Goal: Task Accomplishment & Management: Manage account settings

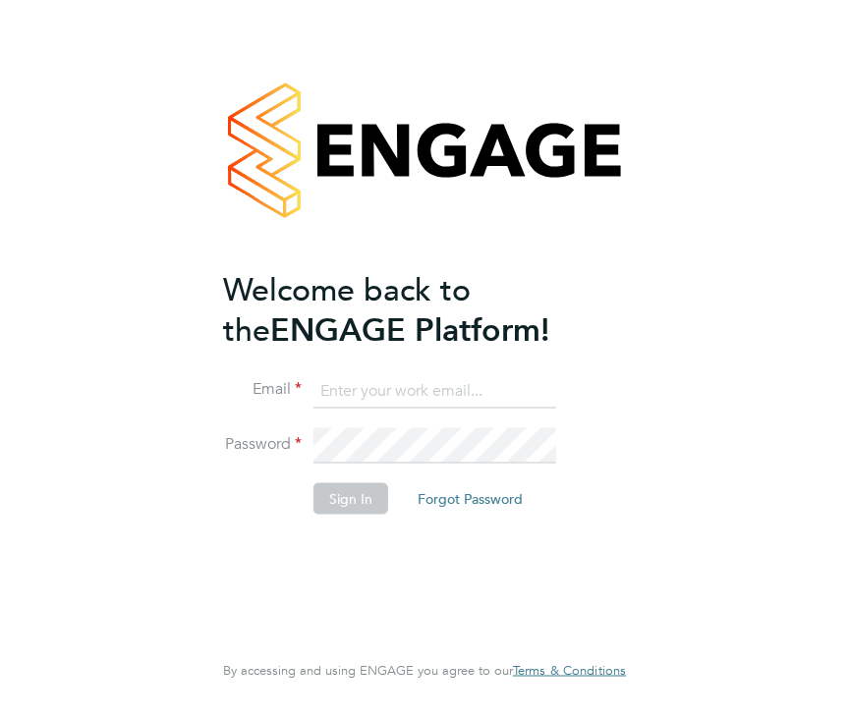
type input "[PERSON_NAME][EMAIL_ADDRESS][PERSON_NAME][DOMAIN_NAME]"
click at [568, 385] on li "Email catherine.fearon@torus.co.uk" at bounding box center [414, 400] width 383 height 55
click at [346, 498] on button "Sign In" at bounding box center [350, 497] width 75 height 31
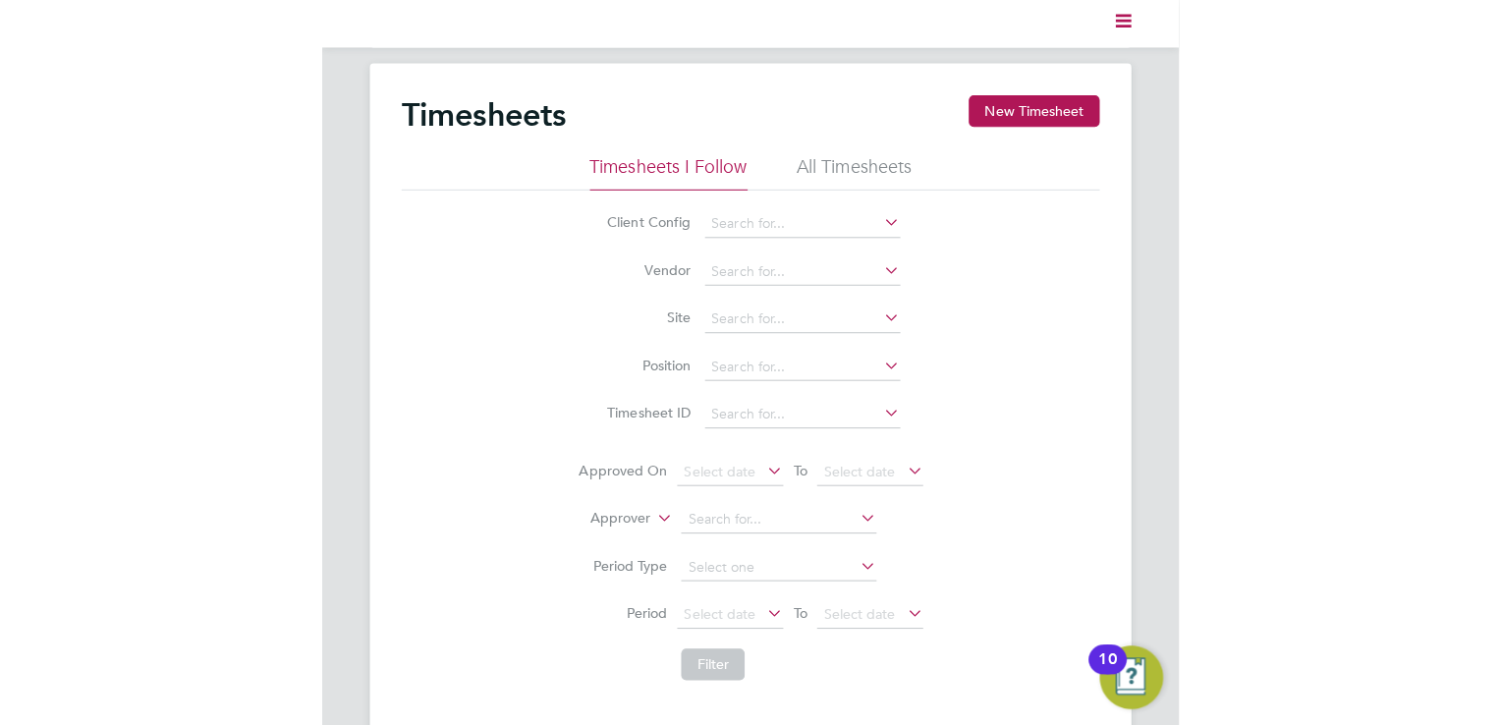
scroll to position [49, 171]
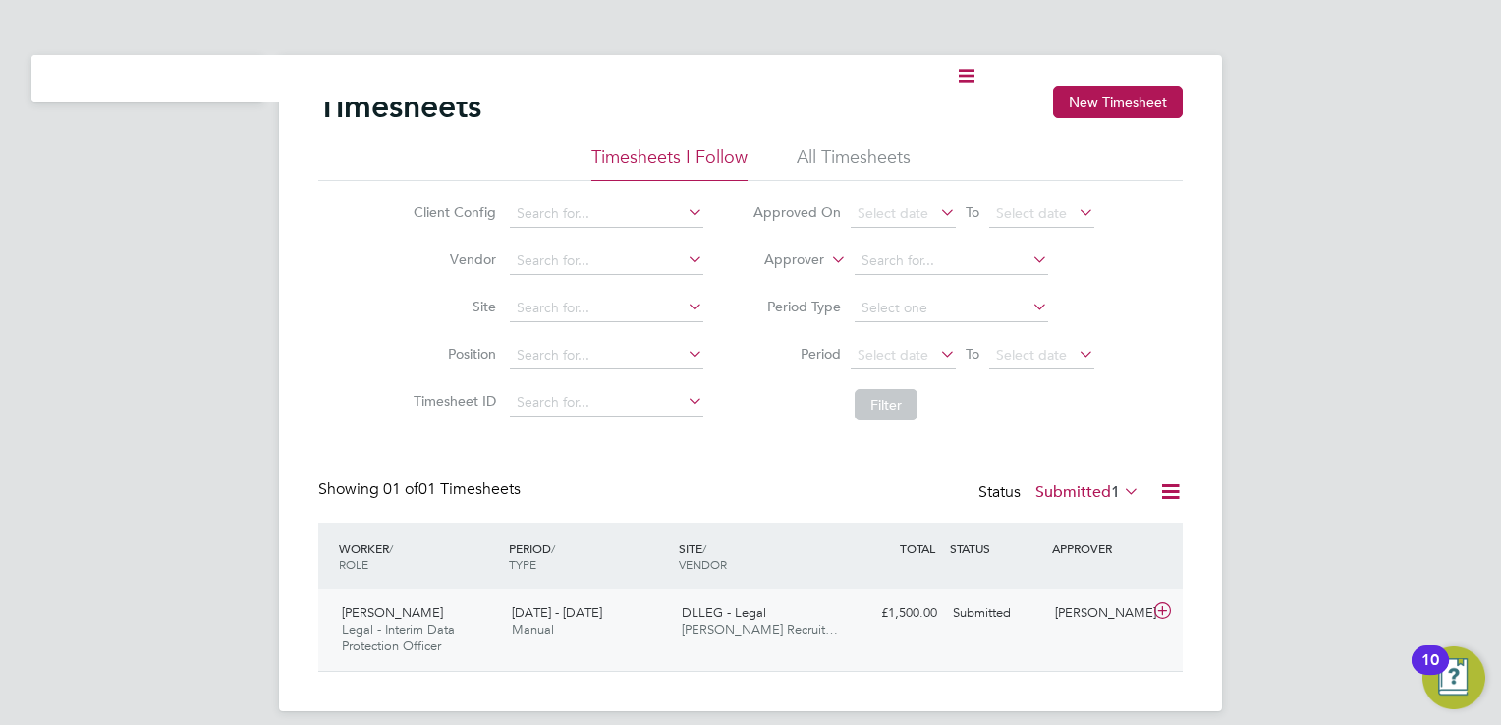
click at [752, 623] on span "[PERSON_NAME] Recruit…" at bounding box center [760, 629] width 156 height 17
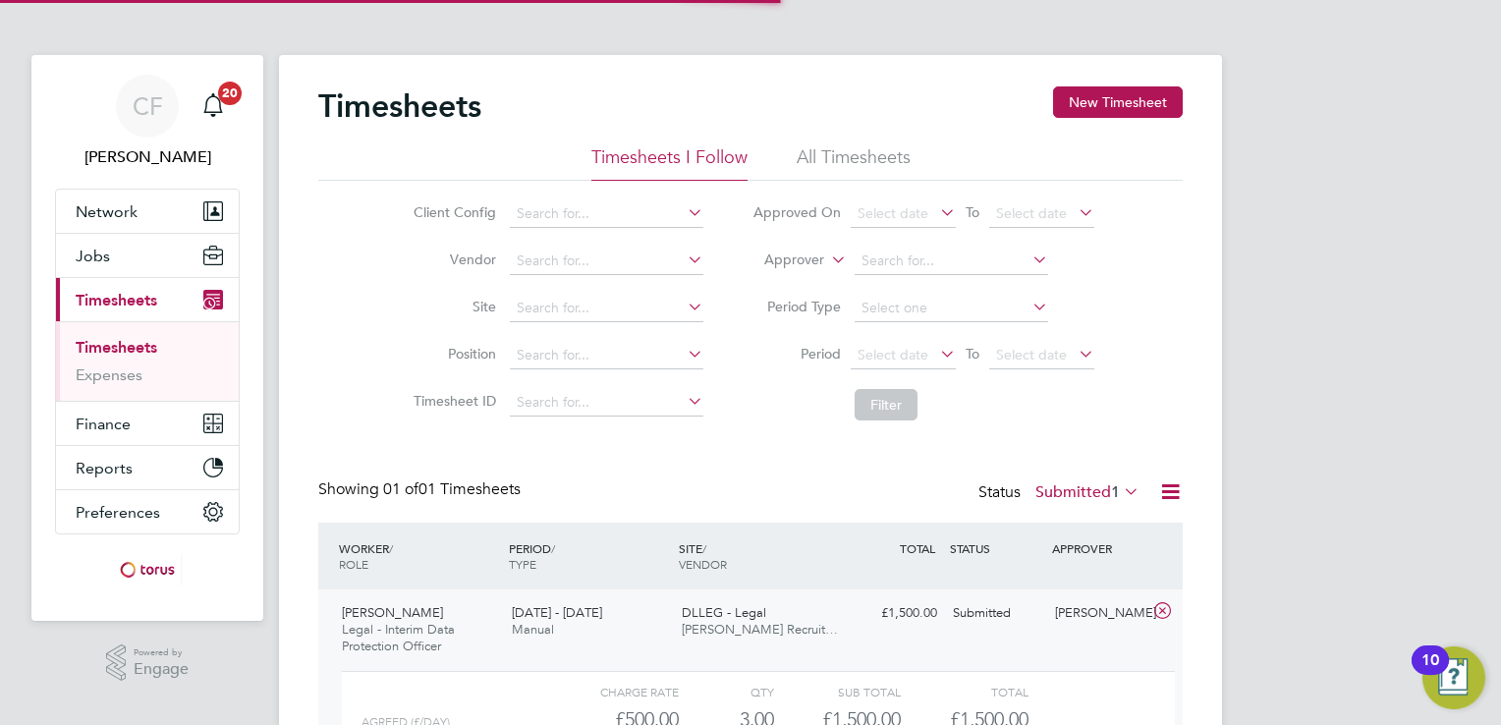
scroll to position [32, 191]
click at [752, 623] on span "[PERSON_NAME] Recruit…" at bounding box center [760, 629] width 156 height 17
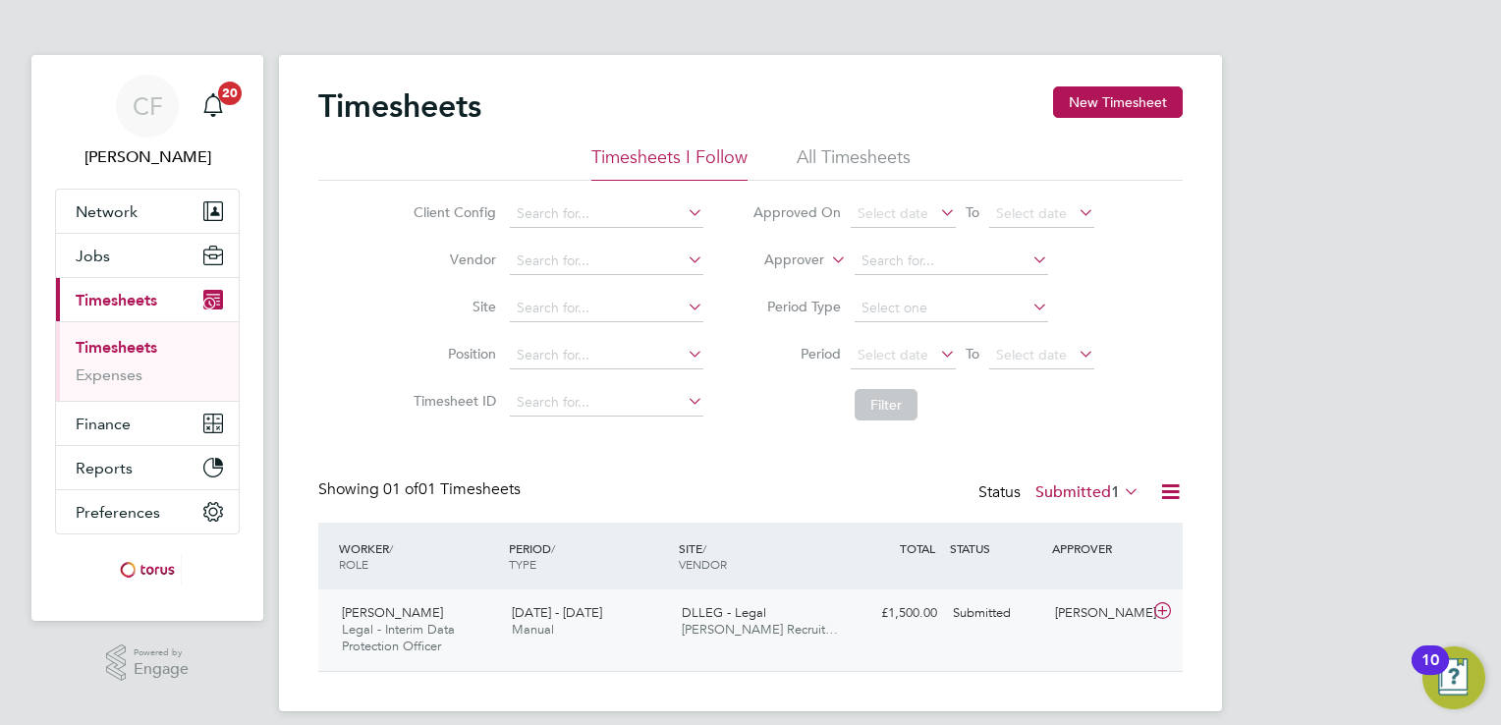
click at [725, 626] on span "[PERSON_NAME] Recruit…" at bounding box center [760, 629] width 156 height 17
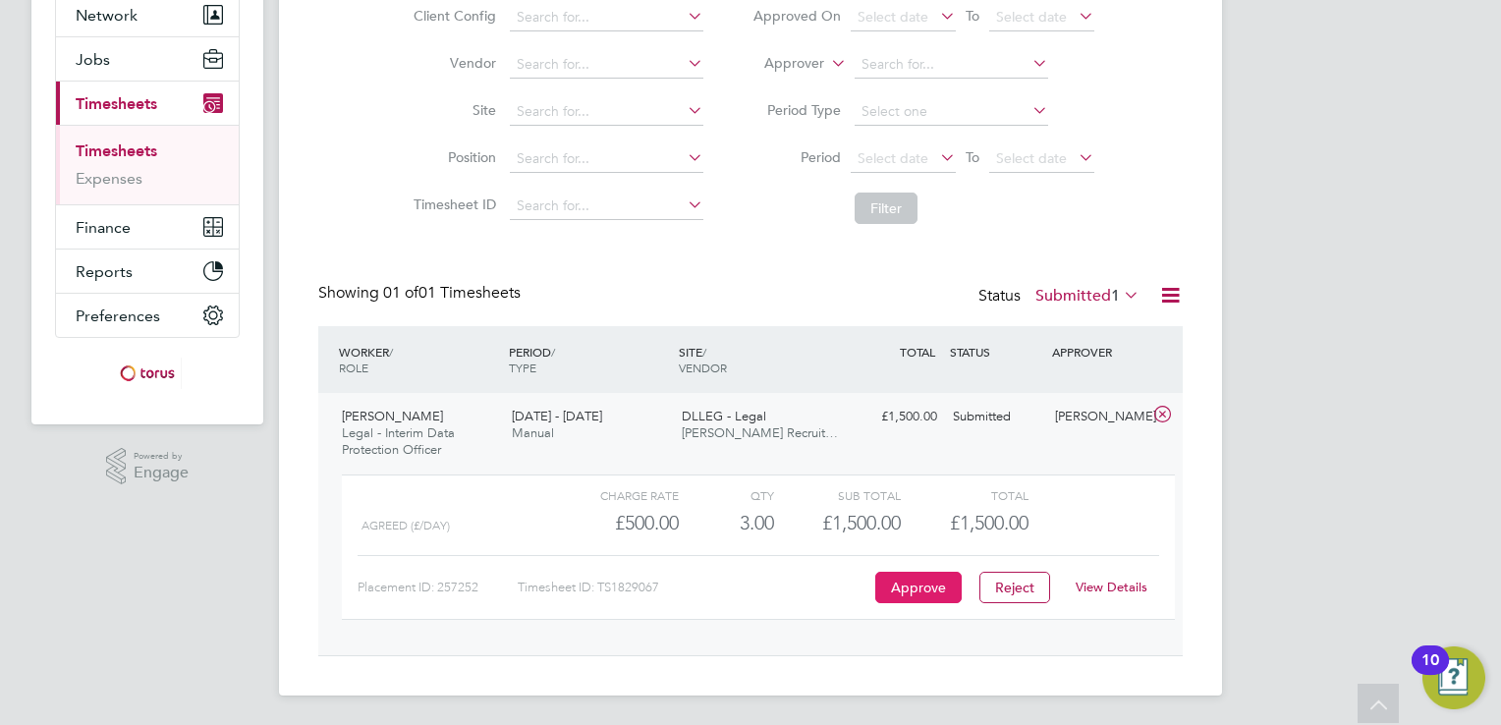
click at [848, 594] on button "Approve" at bounding box center [918, 587] width 86 height 31
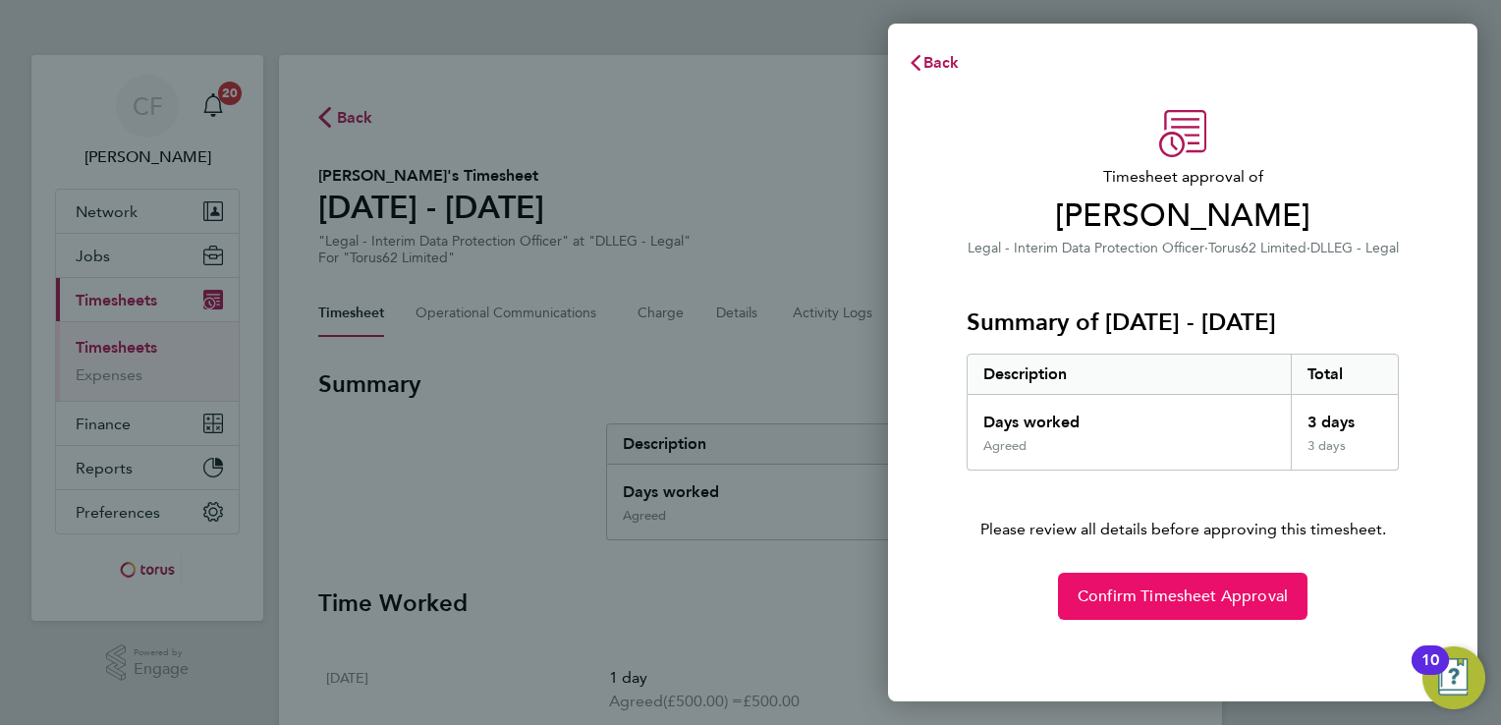
click at [1214, 589] on span "Confirm Timesheet Approval" at bounding box center [1182, 596] width 210 height 20
click at [1212, 584] on button "Confirm Timesheet Approval" at bounding box center [1182, 596] width 249 height 47
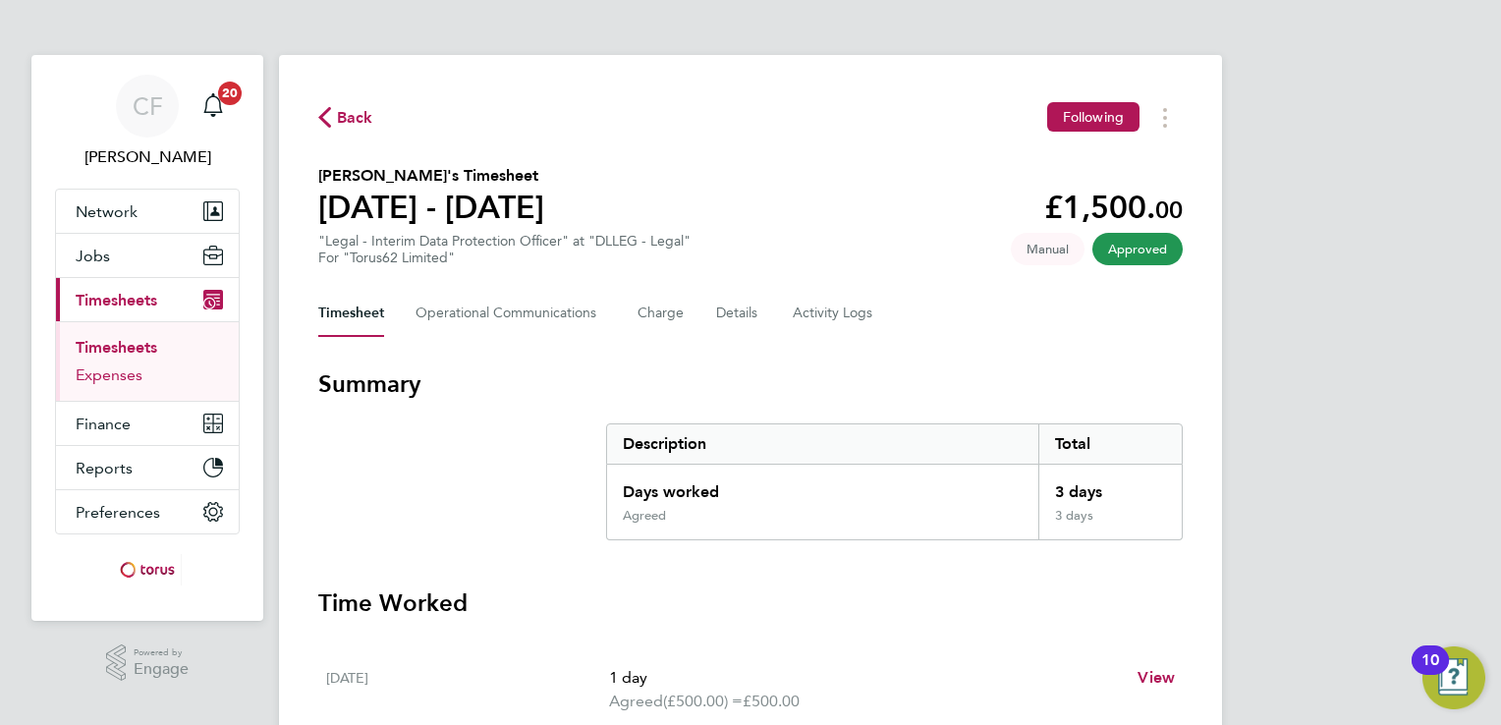
click at [124, 374] on link "Expenses" at bounding box center [109, 374] width 67 height 19
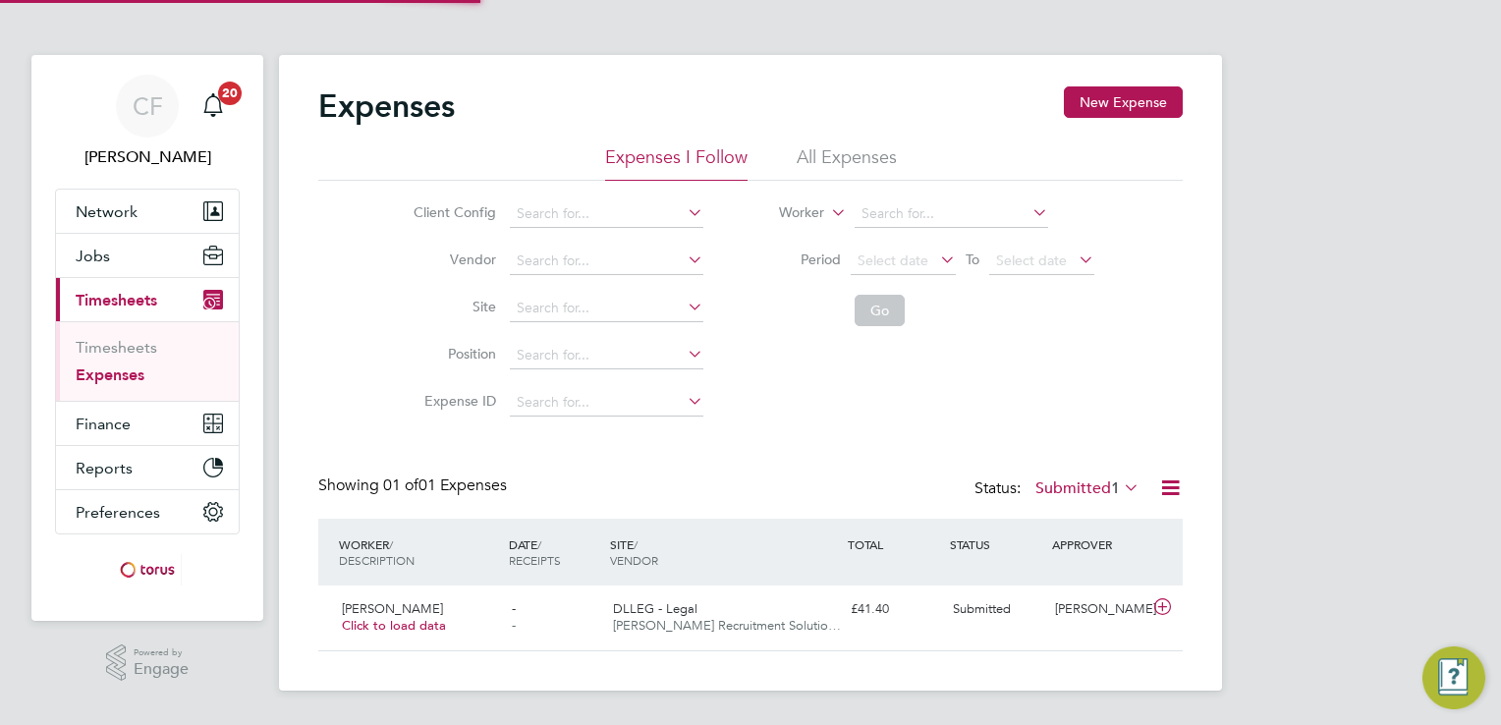
scroll to position [49, 238]
click at [752, 630] on span "James Andrews Recruitment Solutio…" at bounding box center [727, 625] width 228 height 17
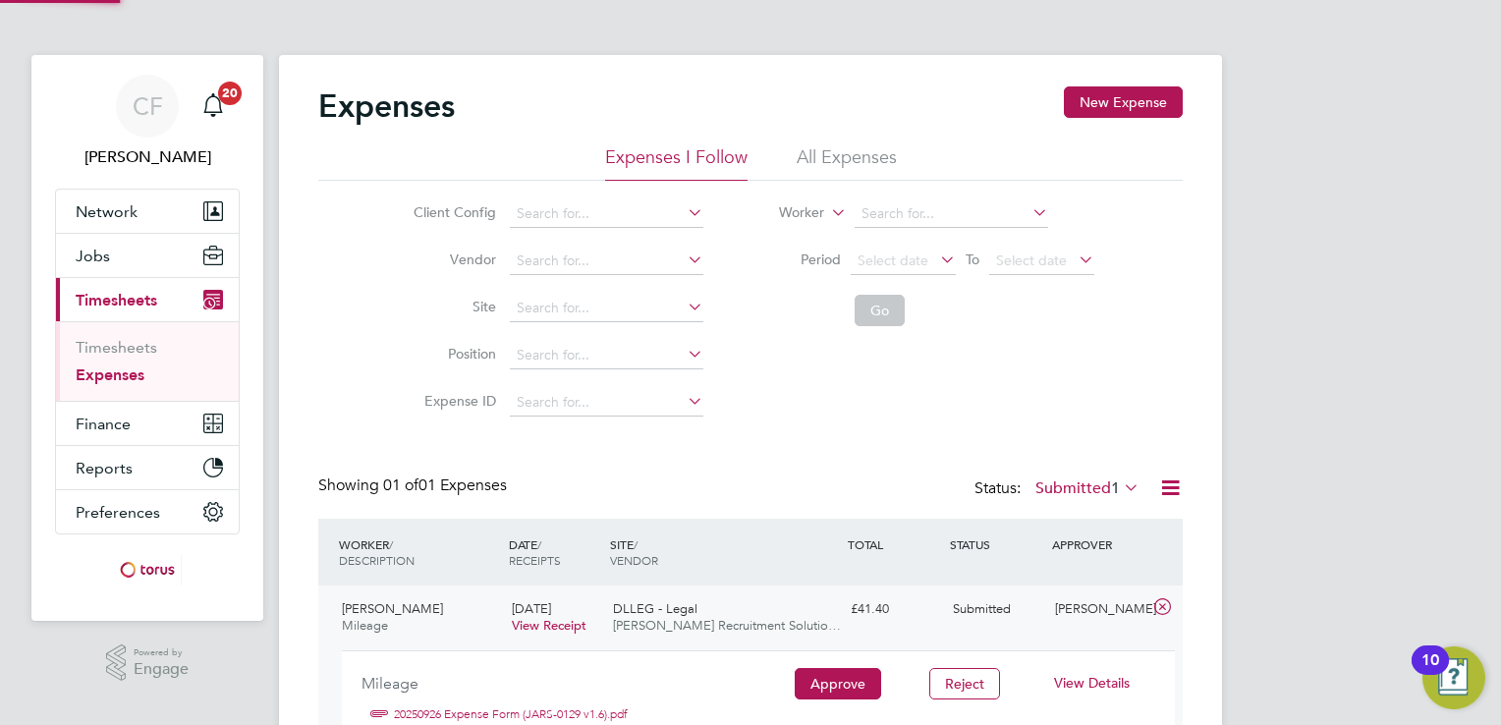
scroll to position [32, 354]
click at [825, 672] on button "Approve" at bounding box center [838, 683] width 86 height 31
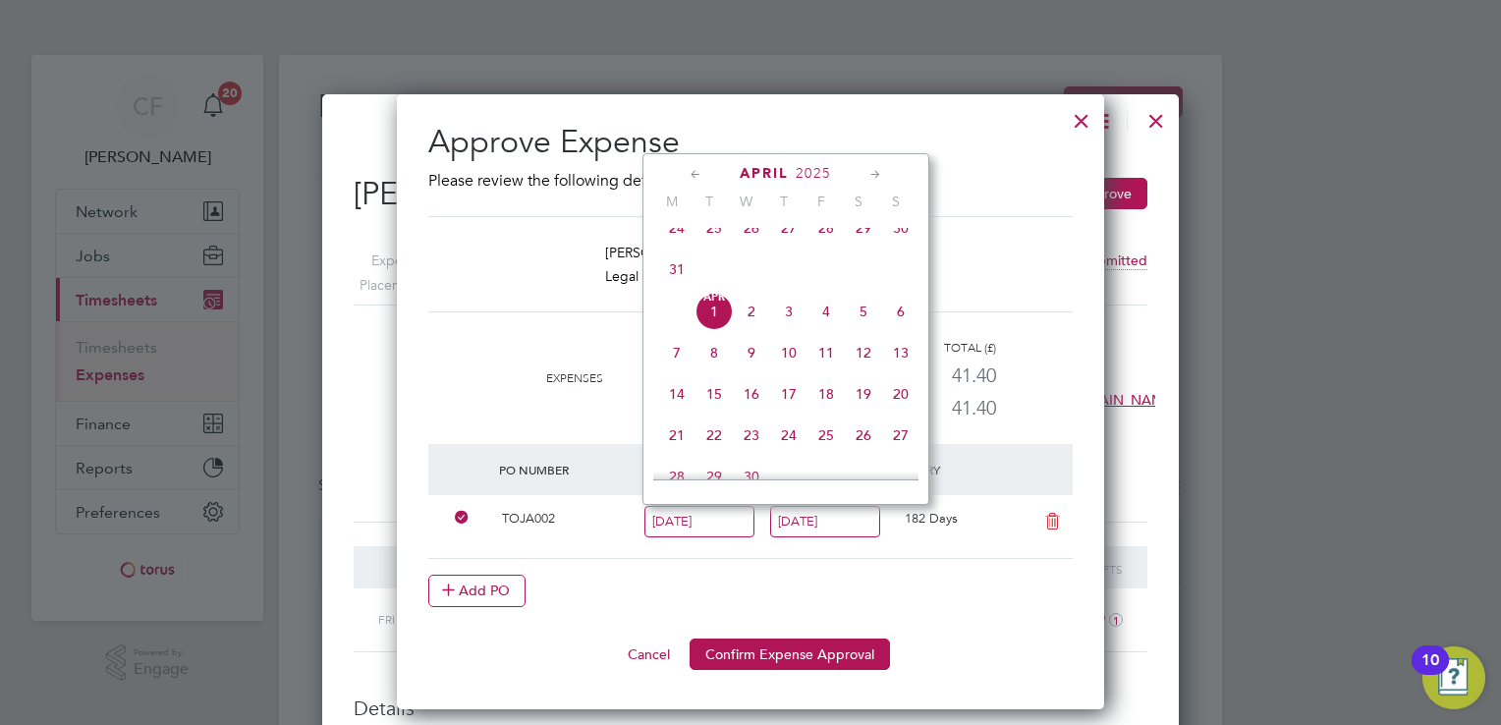
click at [1025, 139] on h2 "Approve Expense" at bounding box center [750, 142] width 644 height 41
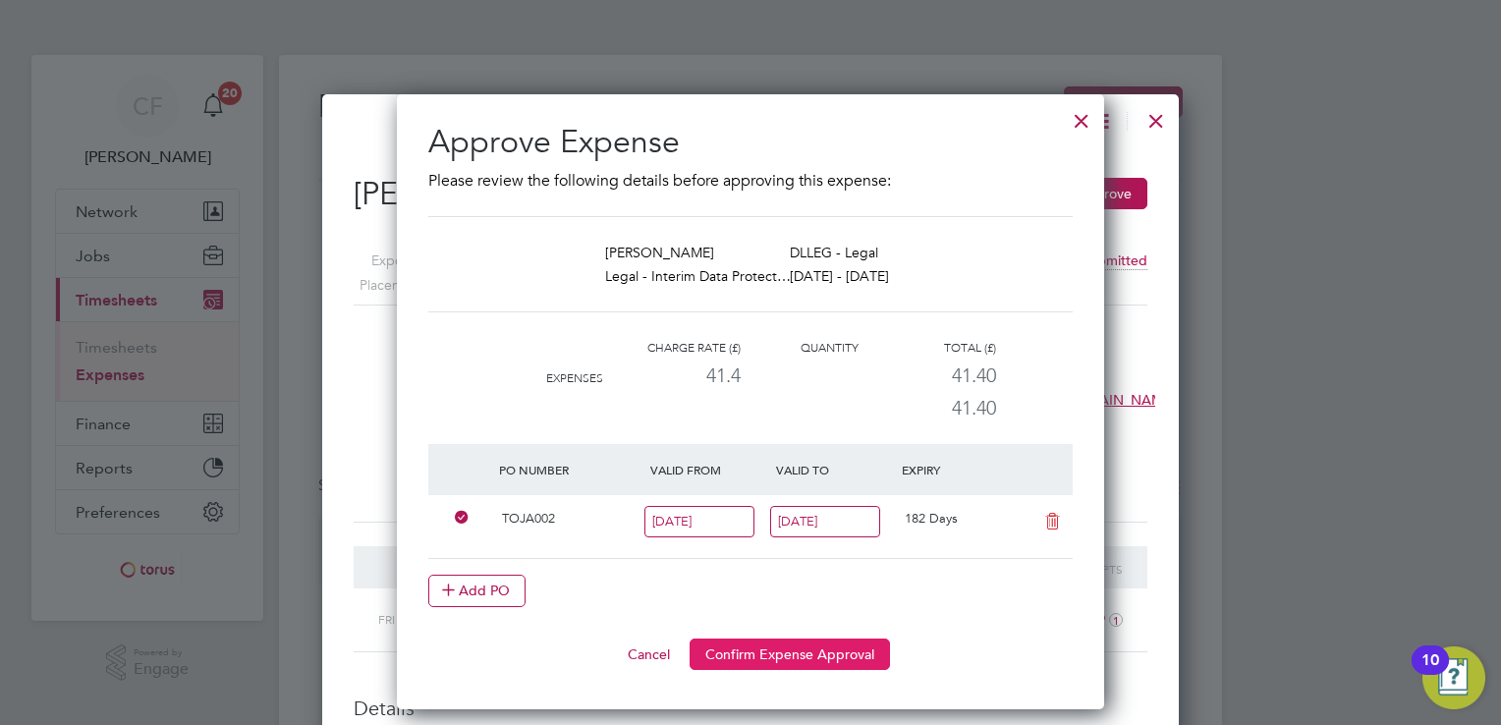
click at [782, 648] on button "Confirm Expense Approval" at bounding box center [790, 653] width 200 height 31
